Goal: Task Accomplishment & Management: Use online tool/utility

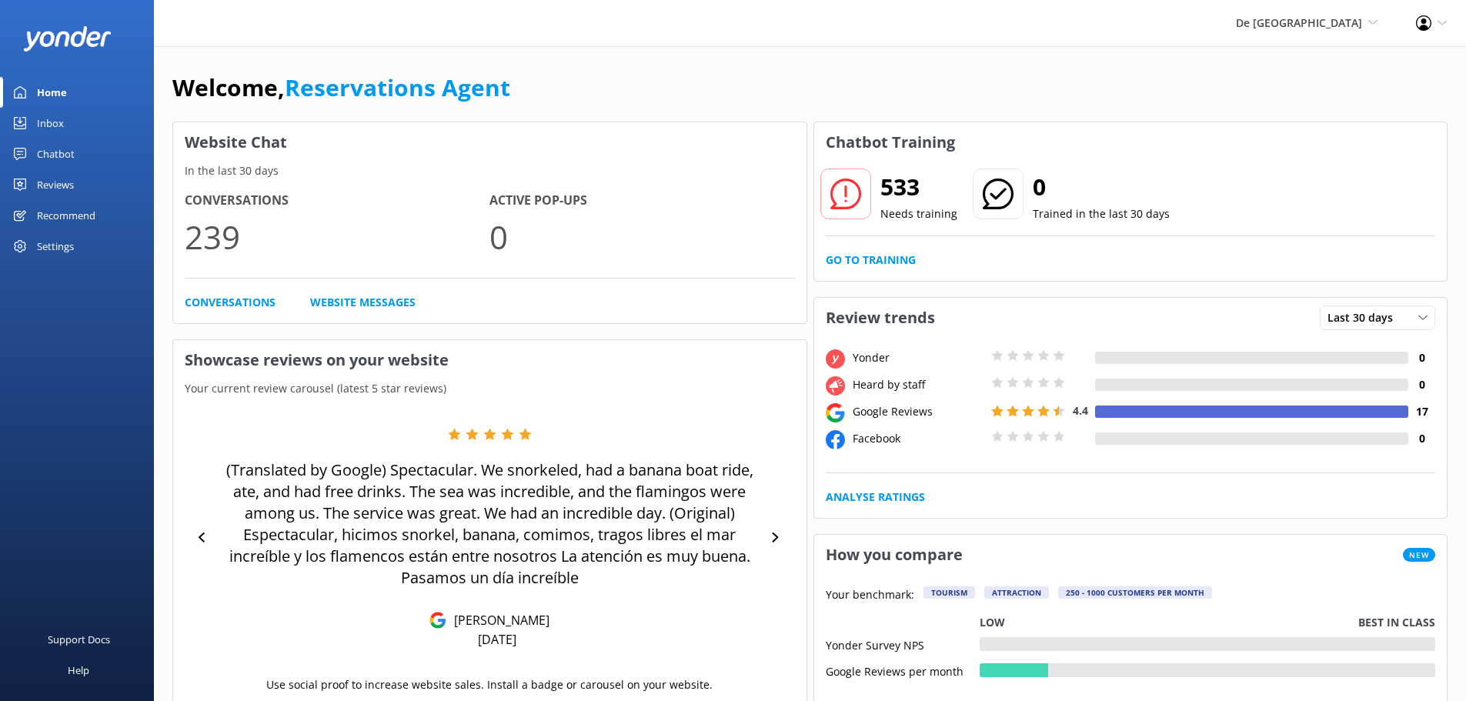
click at [67, 123] on link "Inbox" at bounding box center [77, 123] width 154 height 31
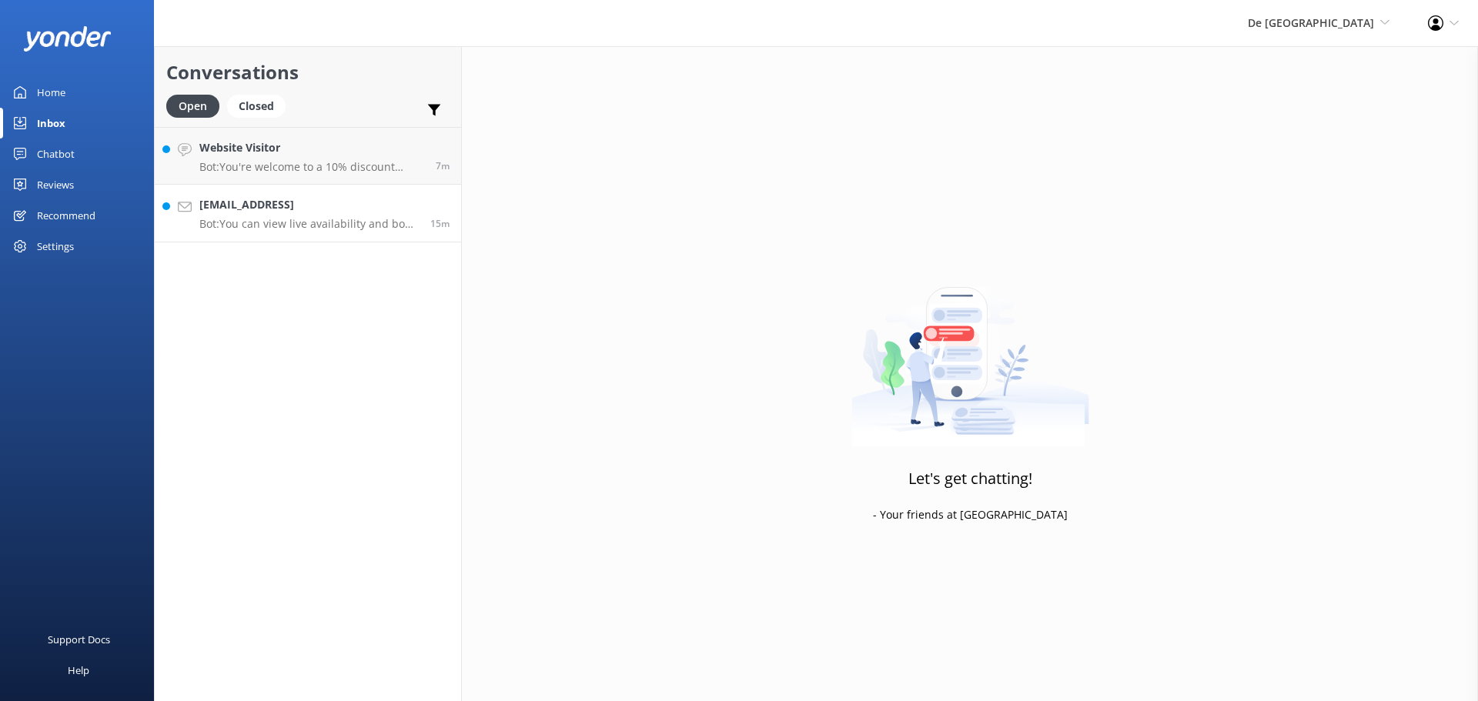
click at [346, 229] on p "Bot: You can view live availability and book your De Palm Island tickets and si…" at bounding box center [308, 224] width 219 height 14
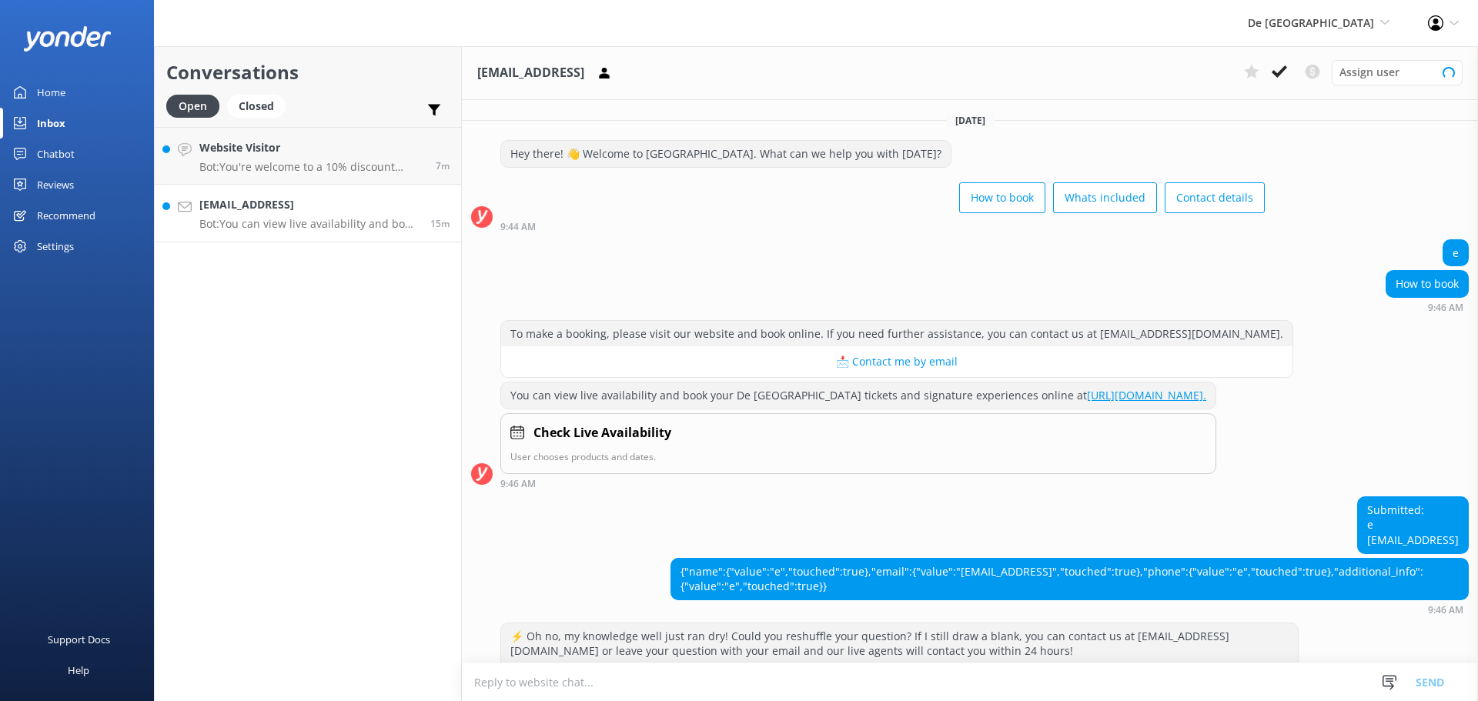
scroll to position [281, 0]
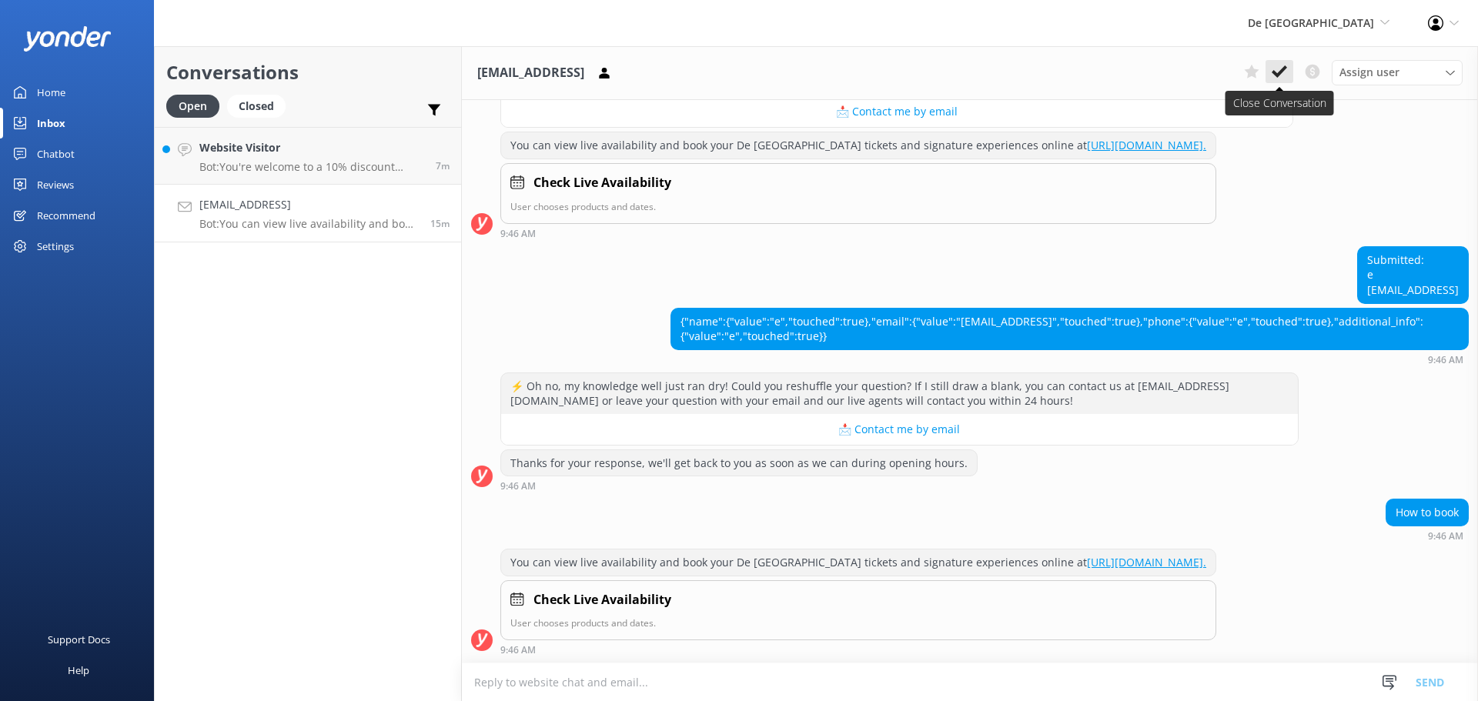
click at [1271, 71] on icon at bounding box center [1278, 71] width 15 height 15
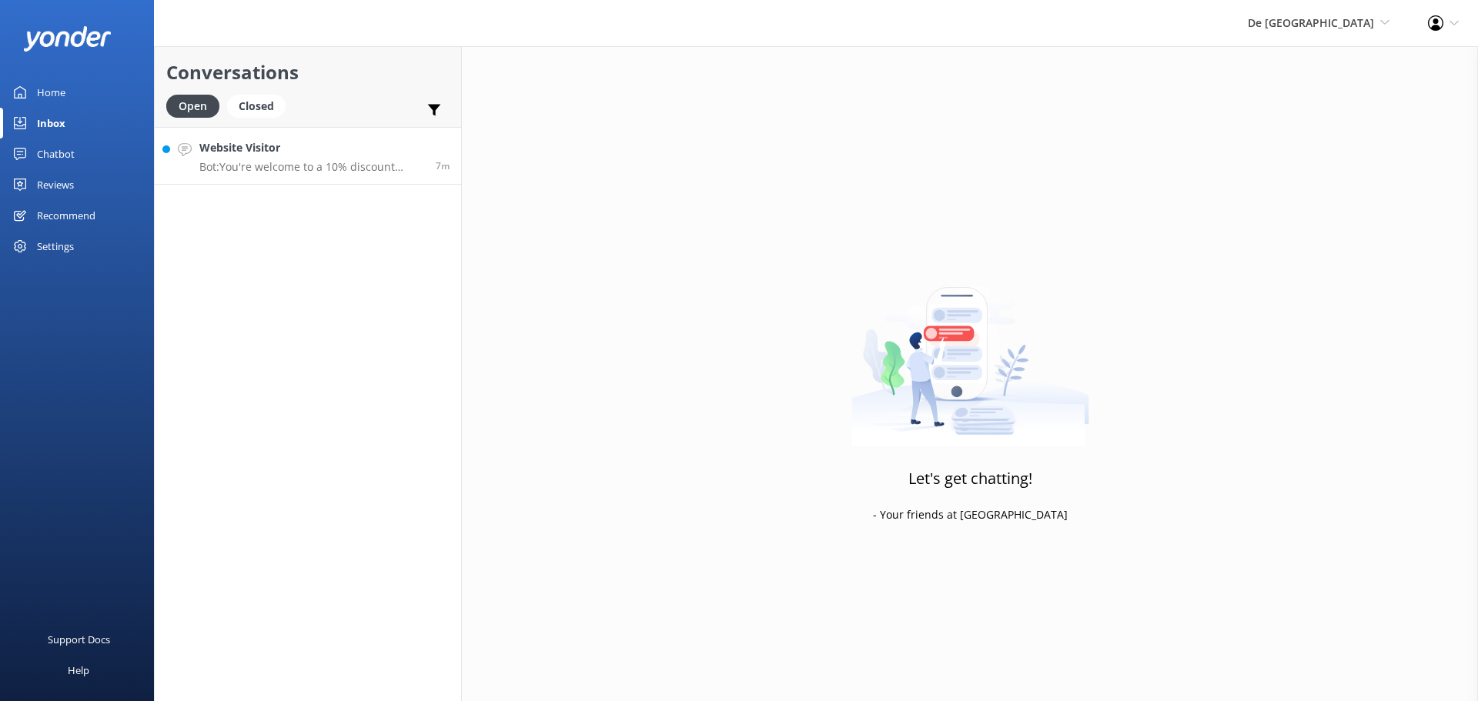
click at [275, 159] on div "Website Visitor Bot: You're welcome to a 10% discount using the code SAVE10 dur…" at bounding box center [311, 155] width 225 height 33
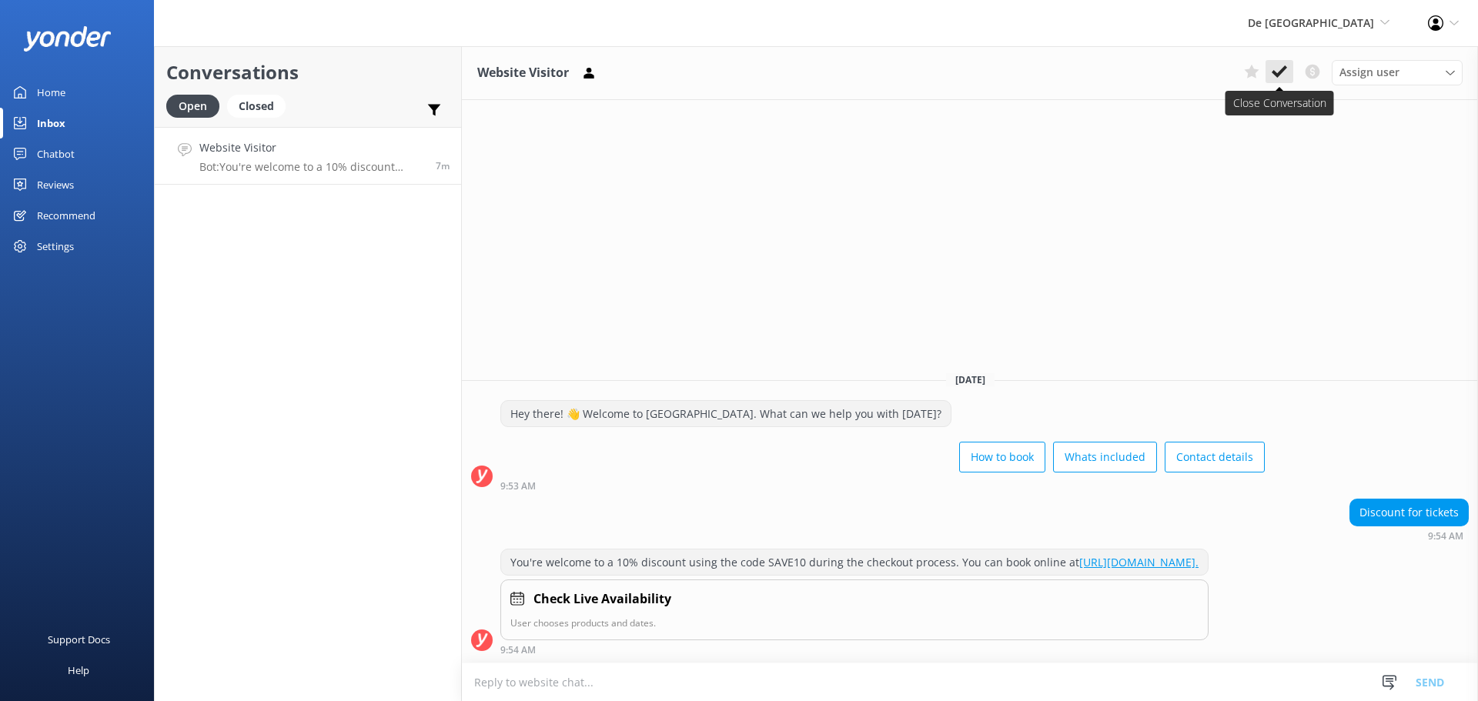
click at [1277, 65] on icon at bounding box center [1278, 71] width 15 height 15
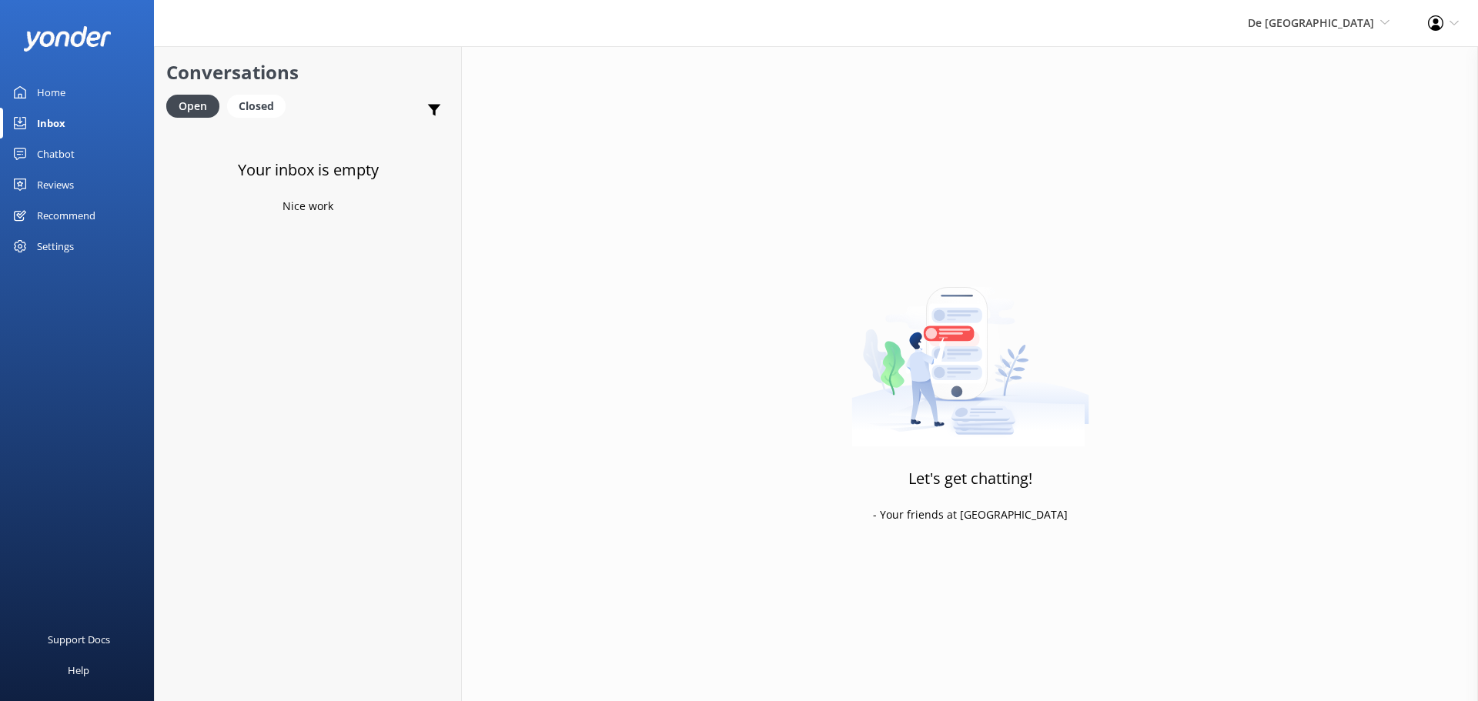
click at [1351, 12] on div "De [GEOGRAPHIC_DATA] [GEOGRAPHIC_DATA] [GEOGRAPHIC_DATA]'s Activities Expert Th…" at bounding box center [1318, 23] width 180 height 46
click at [1319, 113] on link "Aruba's Activities Expert" at bounding box center [1332, 103] width 154 height 37
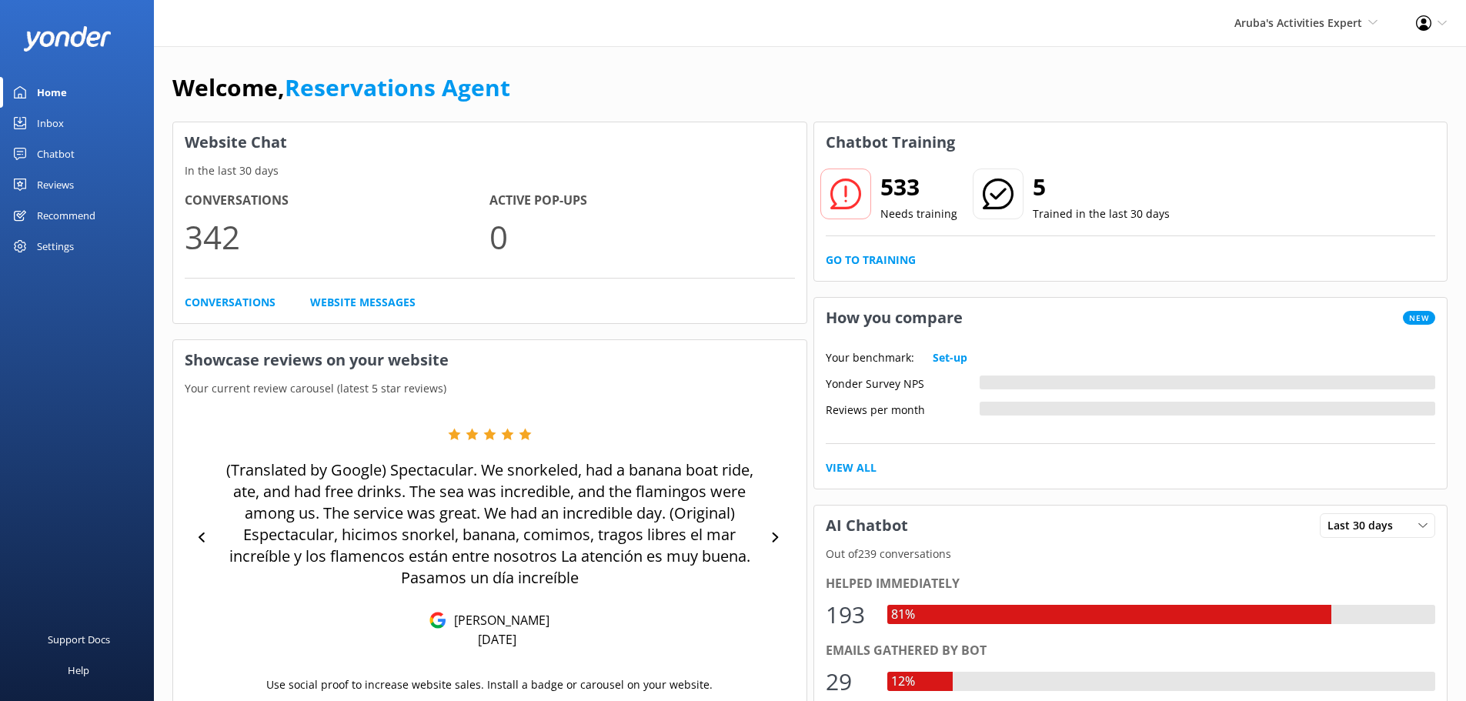
click at [59, 125] on div "Inbox" at bounding box center [50, 123] width 27 height 31
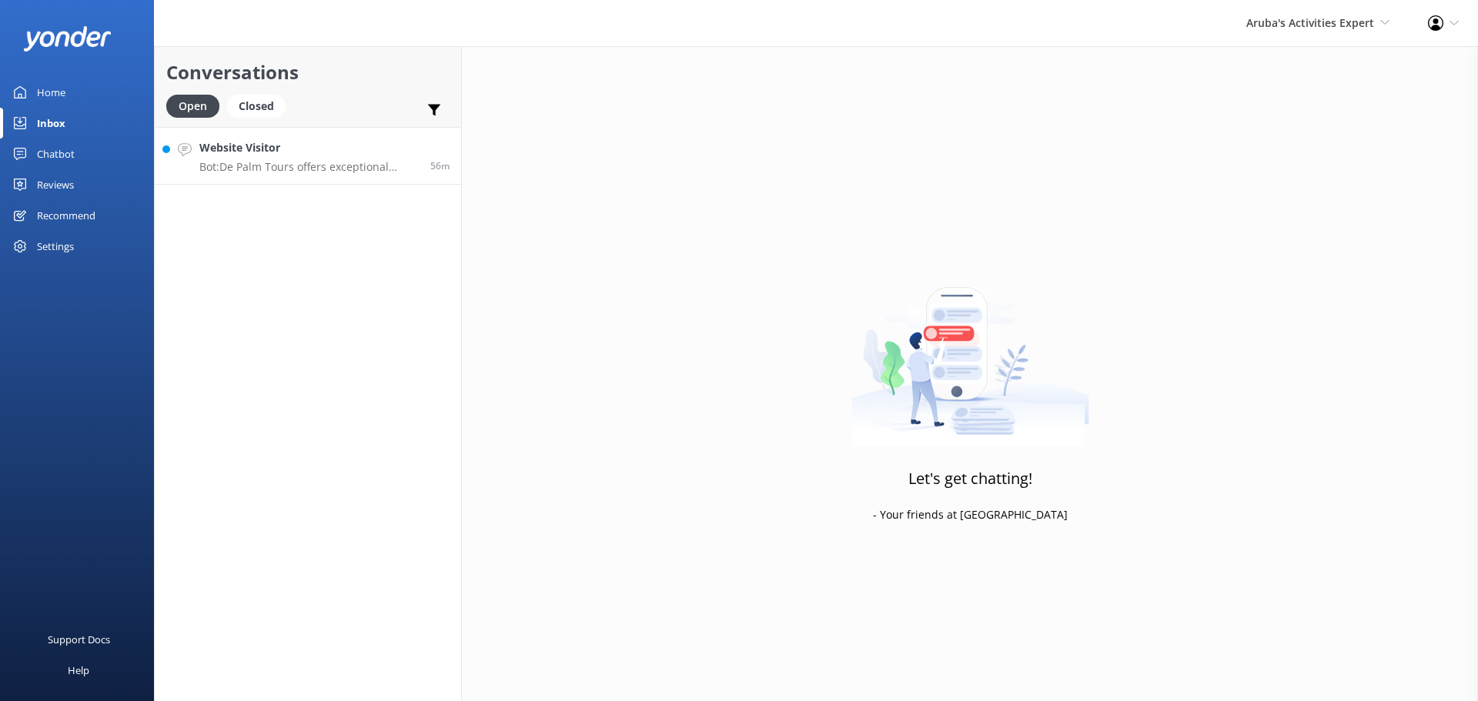
click at [260, 152] on h4 "Website Visitor" at bounding box center [308, 147] width 219 height 17
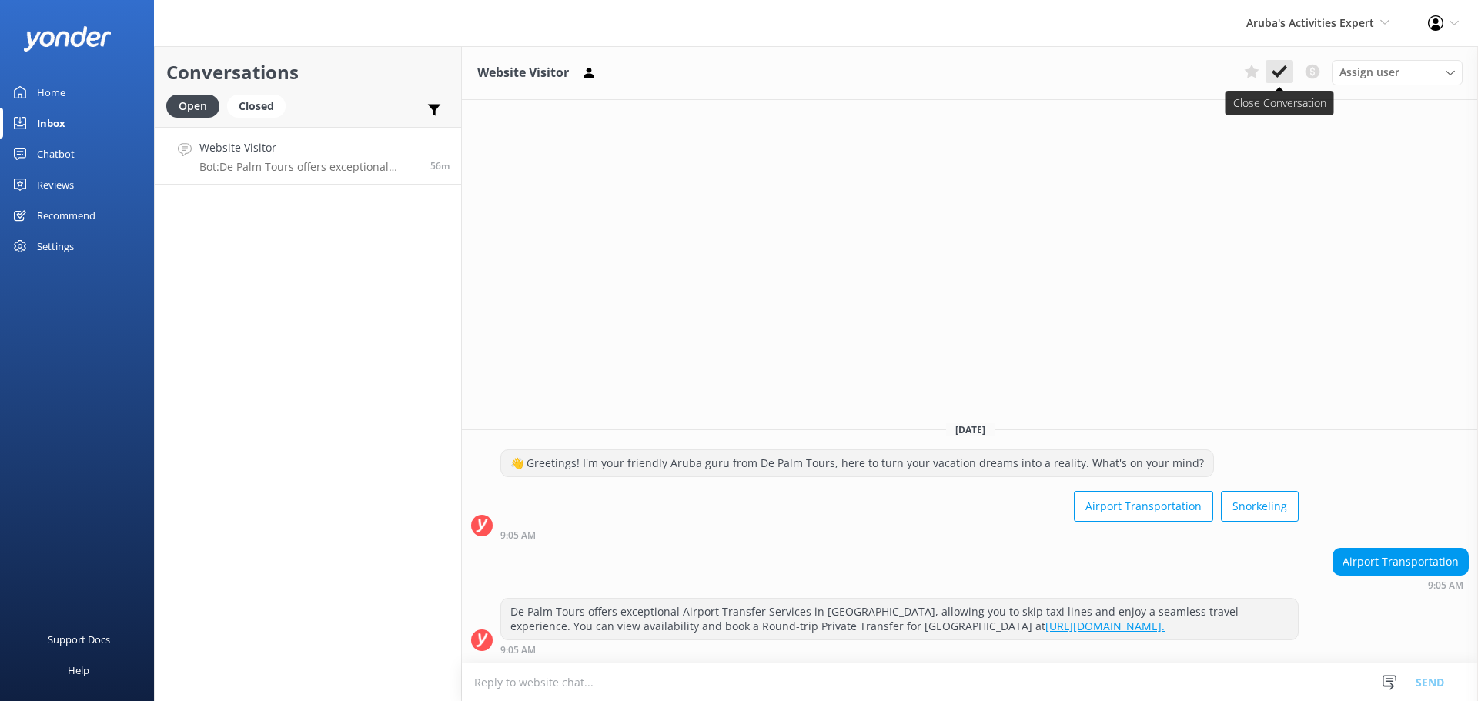
click at [1281, 72] on use at bounding box center [1278, 71] width 15 height 12
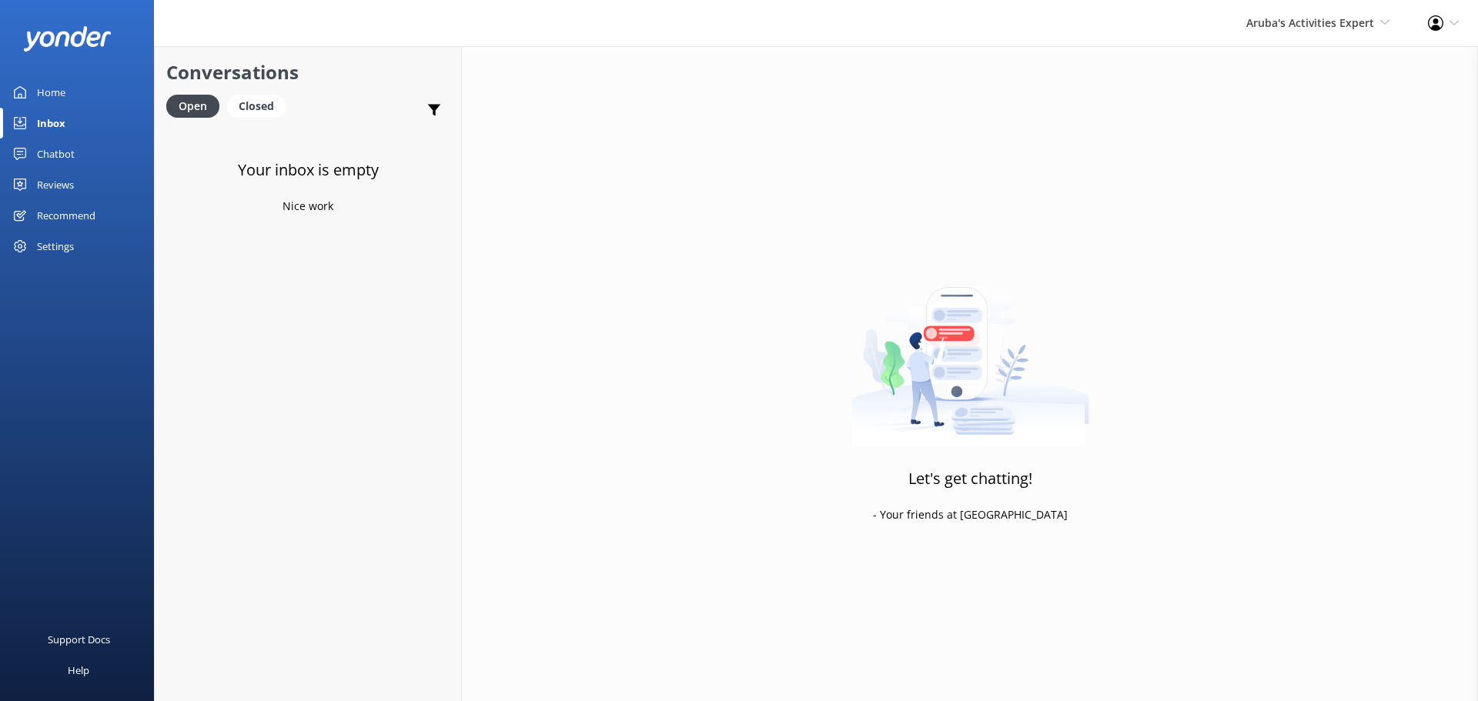
click at [1294, 35] on div "Aruba's Activities Expert [GEOGRAPHIC_DATA] [GEOGRAPHIC_DATA]'s Activities Expe…" at bounding box center [1318, 23] width 182 height 46
click at [1283, 140] on link "The Captain" at bounding box center [1332, 140] width 154 height 37
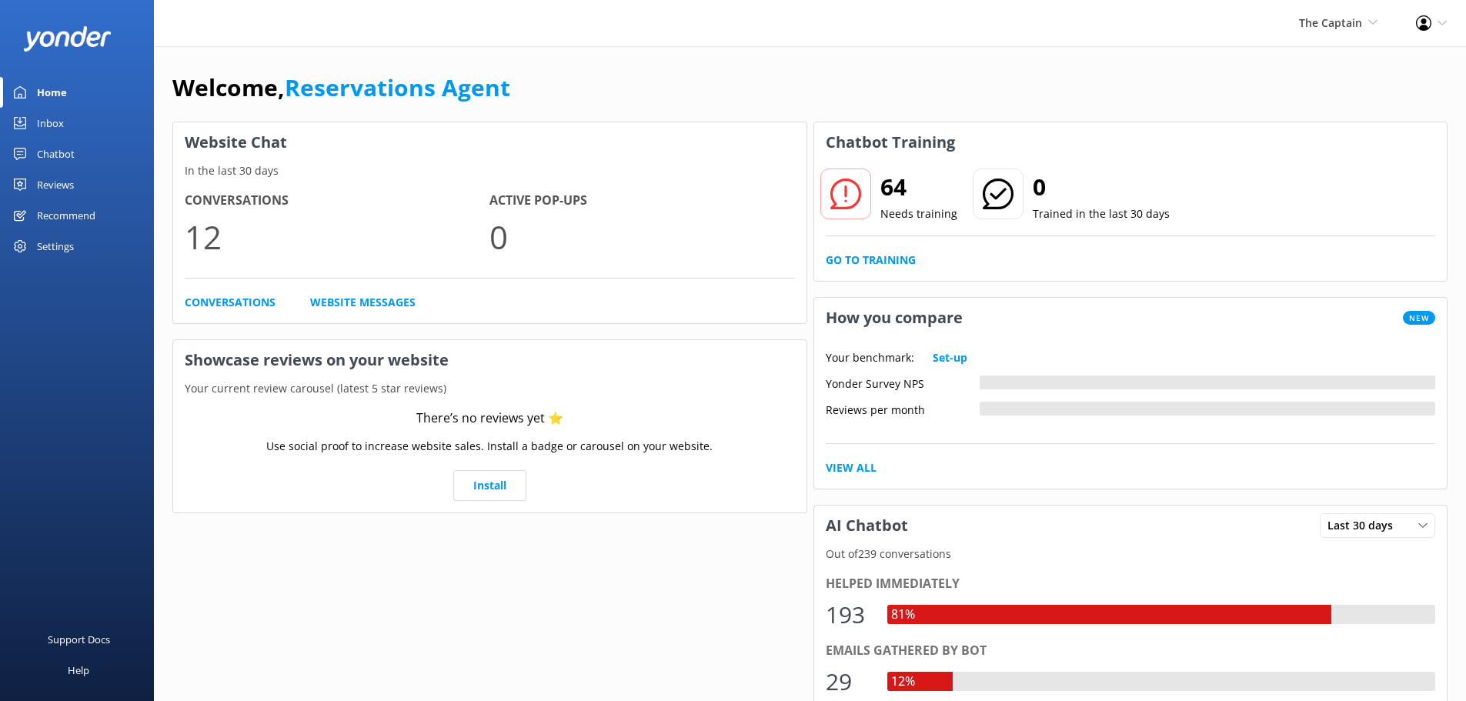
click at [69, 125] on link "Inbox" at bounding box center [77, 123] width 154 height 31
